Goal: Task Accomplishment & Management: Use online tool/utility

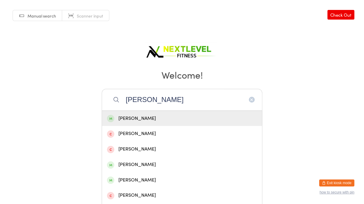
type input "[PERSON_NAME]"
click at [145, 121] on div "[PERSON_NAME]" at bounding box center [182, 119] width 150 height 8
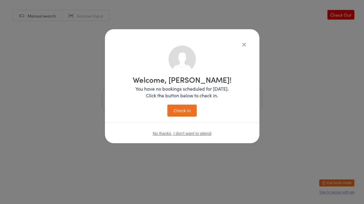
click at [173, 113] on button "Check in" at bounding box center [181, 111] width 29 height 12
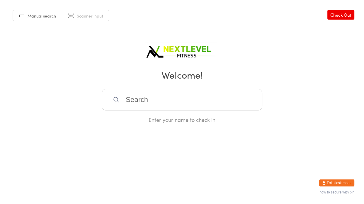
click at [124, 98] on input "search" at bounding box center [182, 100] width 161 height 22
type input "[PERSON_NAME]"
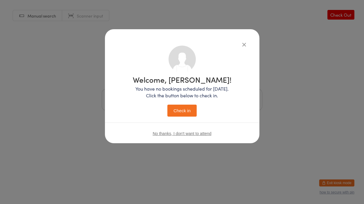
click at [167, 105] on button "Check in" at bounding box center [181, 111] width 29 height 12
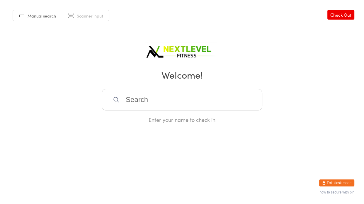
click at [153, 100] on input "search" at bounding box center [182, 100] width 161 height 22
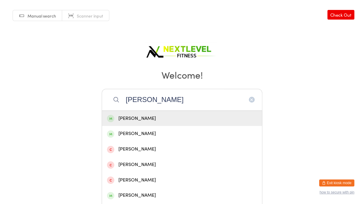
type input "[PERSON_NAME]"
click at [144, 118] on div "[PERSON_NAME]" at bounding box center [182, 119] width 150 height 8
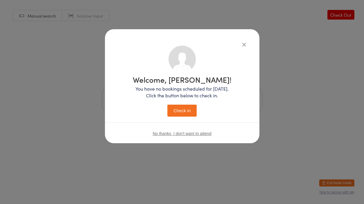
click at [178, 115] on button "Check in" at bounding box center [181, 111] width 29 height 12
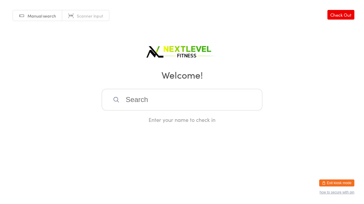
click at [144, 100] on input "search" at bounding box center [182, 100] width 161 height 22
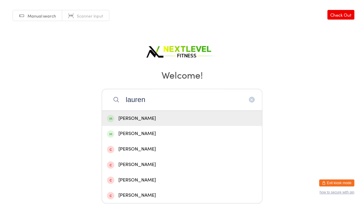
type input "lauren"
click at [144, 118] on div "[PERSON_NAME]" at bounding box center [182, 119] width 150 height 8
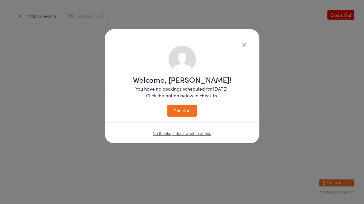
click at [178, 112] on button "Check in" at bounding box center [181, 111] width 29 height 12
